Goal: Check status

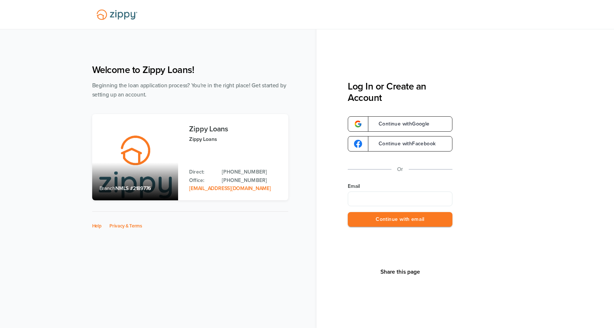
click at [412, 197] on input "Email" at bounding box center [400, 199] width 105 height 15
type input "**********"
click at [396, 223] on button "Continue with email" at bounding box center [400, 219] width 105 height 15
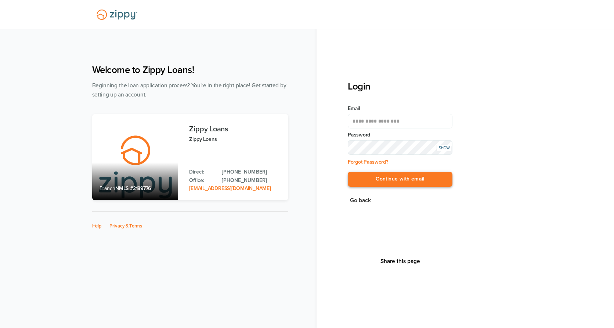
click at [381, 176] on button "Continue with email" at bounding box center [400, 179] width 105 height 15
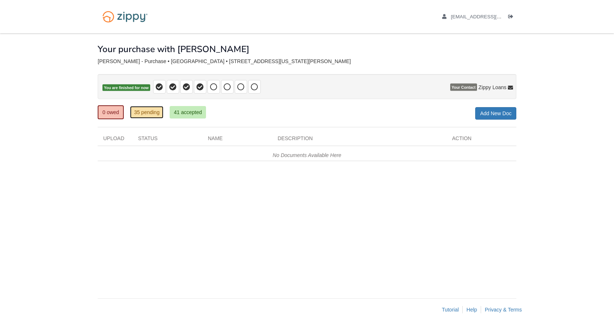
click at [157, 114] on link "35 pending" at bounding box center [146, 112] width 33 height 12
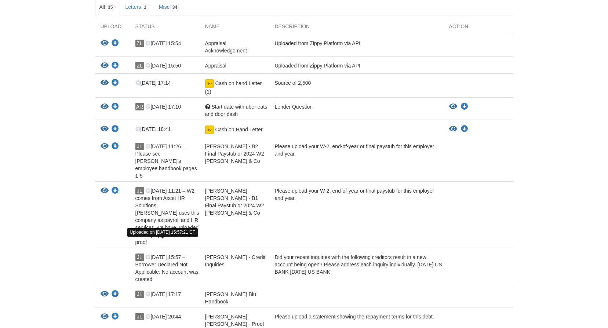
scroll to position [110, 0]
